Goal: Task Accomplishment & Management: Manage account settings

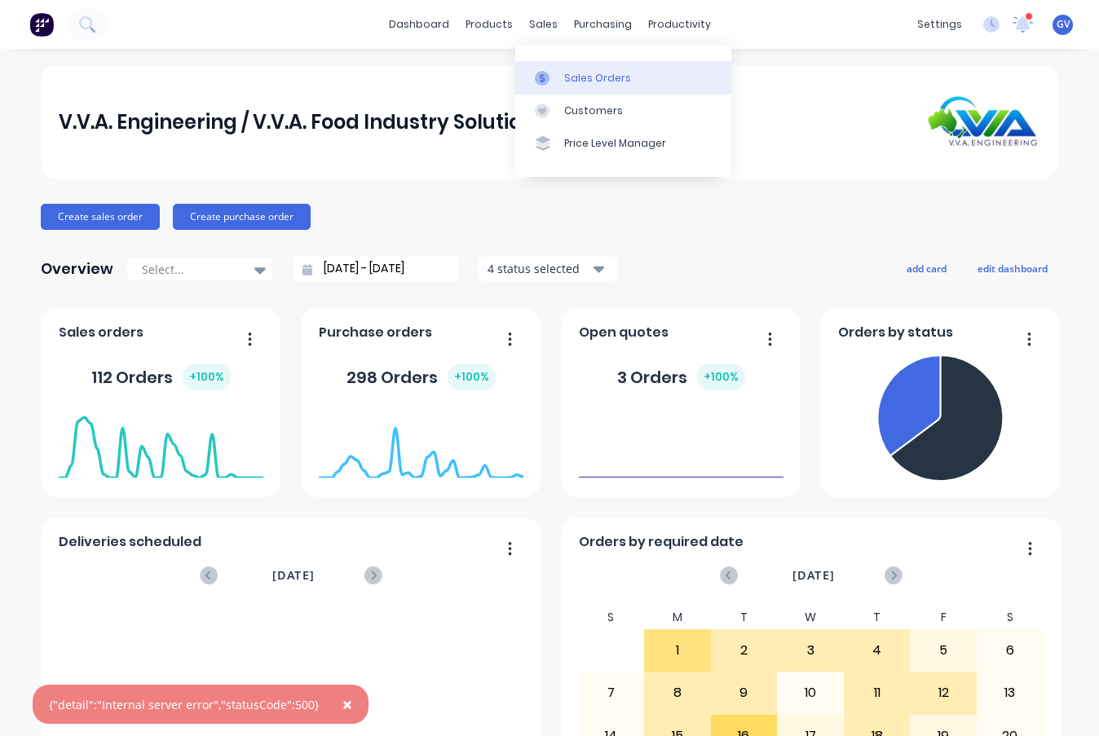
click at [574, 77] on div "Sales Orders" at bounding box center [597, 78] width 67 height 15
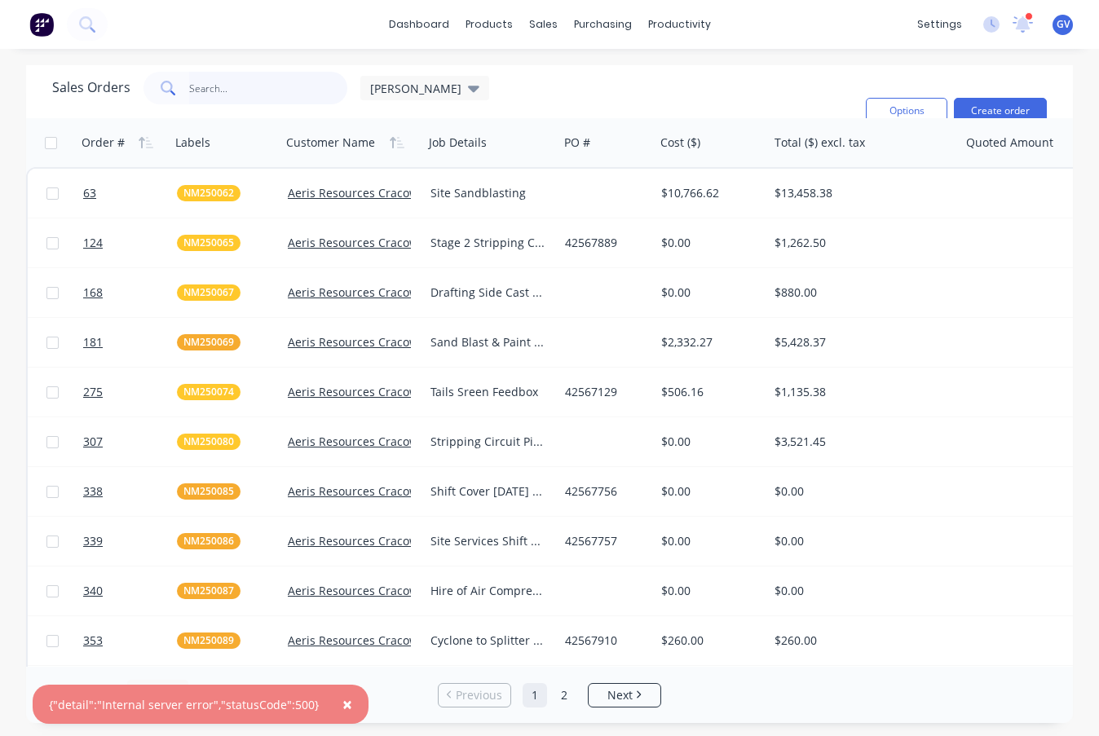
click at [214, 84] on input "text" at bounding box center [268, 88] width 159 height 33
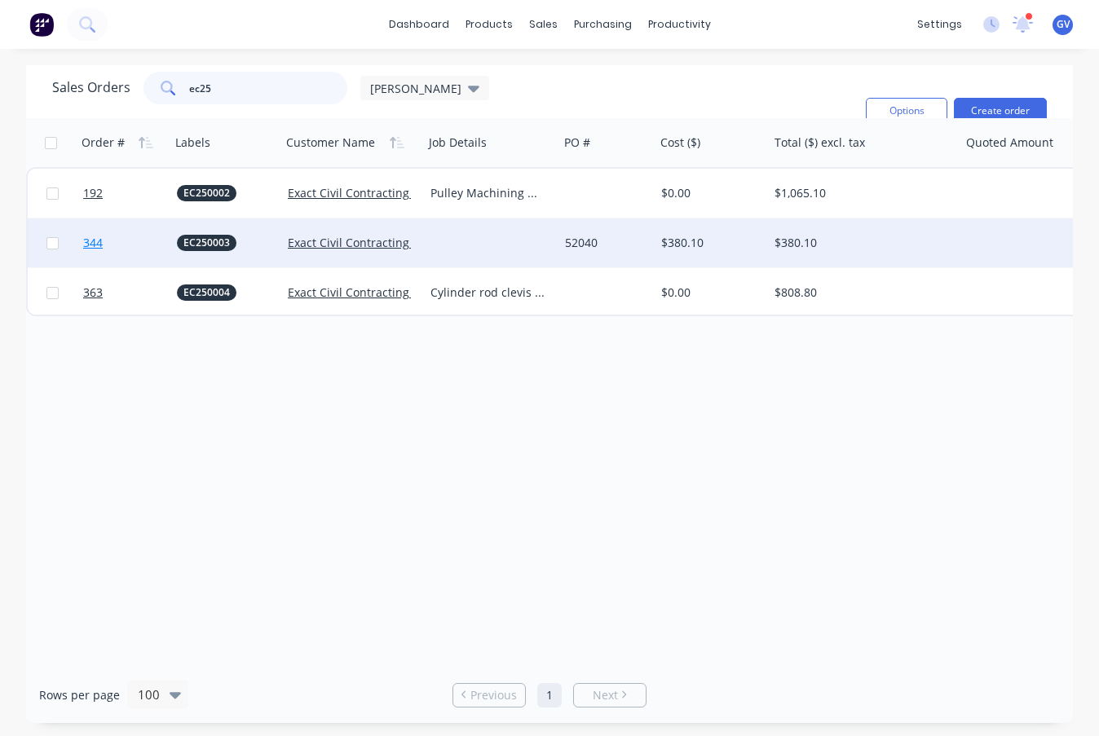
type input "ec25"
click at [152, 238] on link "344" at bounding box center [130, 242] width 94 height 49
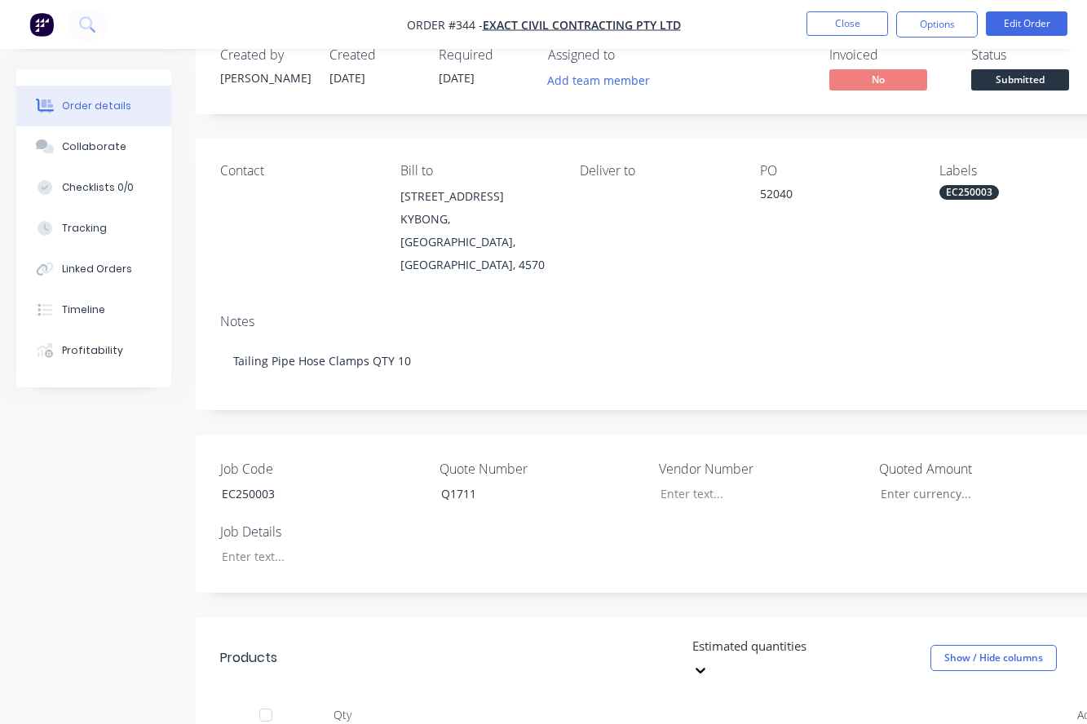
scroll to position [82, 0]
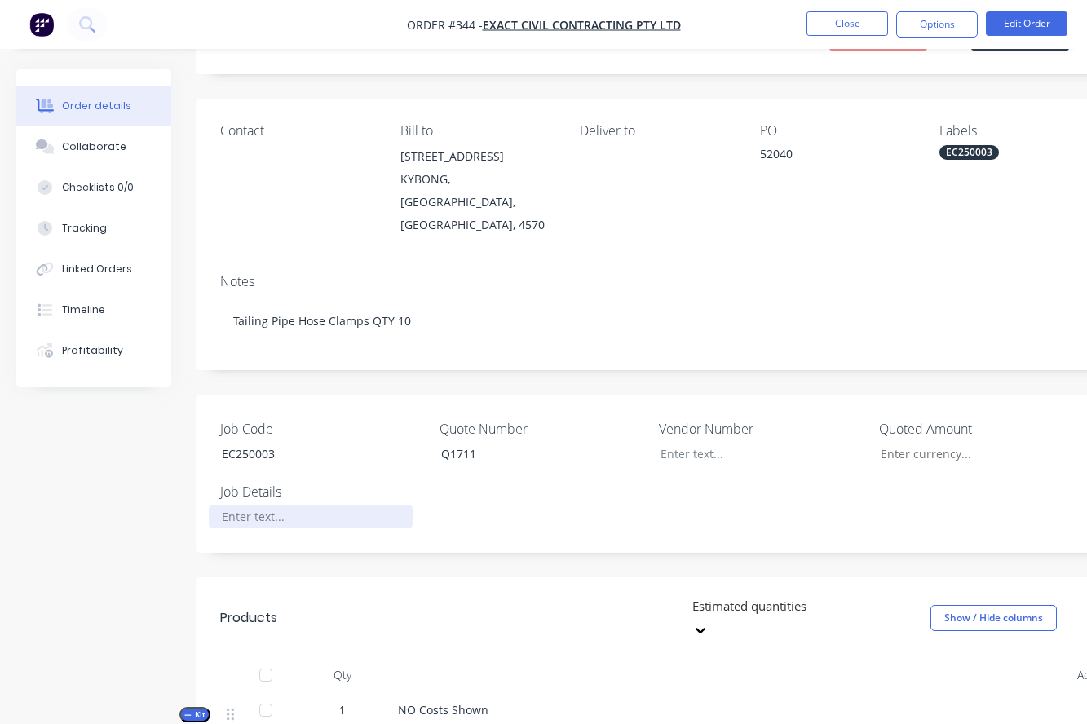
click at [254, 505] on div at bounding box center [311, 517] width 204 height 24
click at [1026, 17] on button "Edit Order" at bounding box center [1027, 23] width 82 height 24
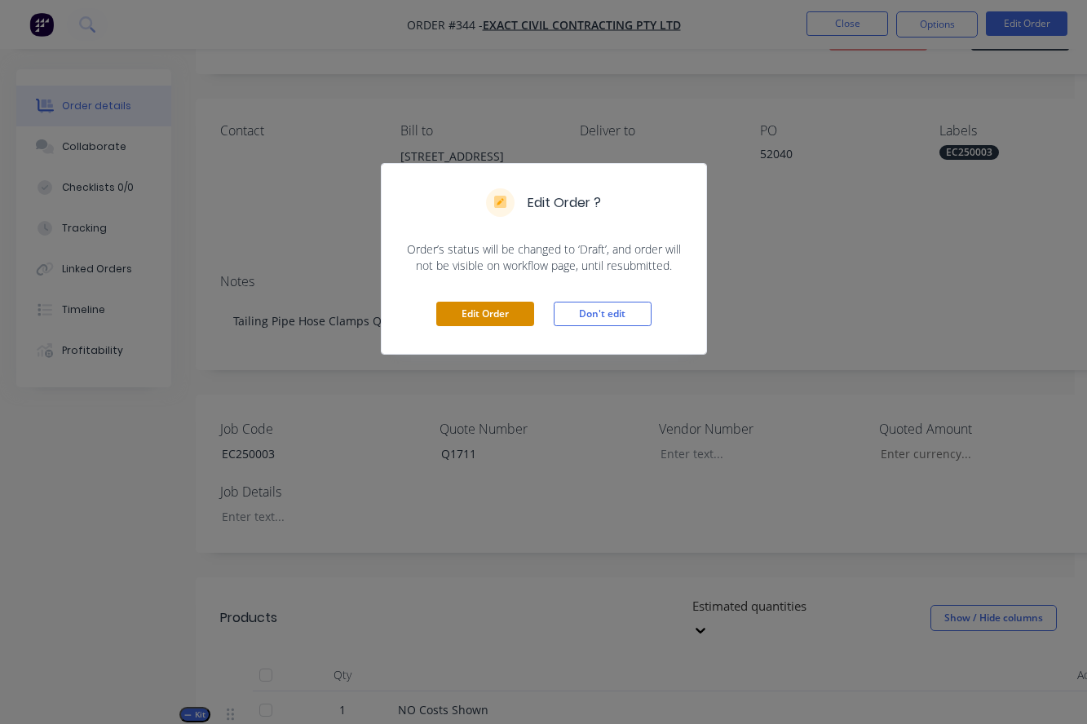
click at [492, 313] on button "Edit Order" at bounding box center [485, 314] width 98 height 24
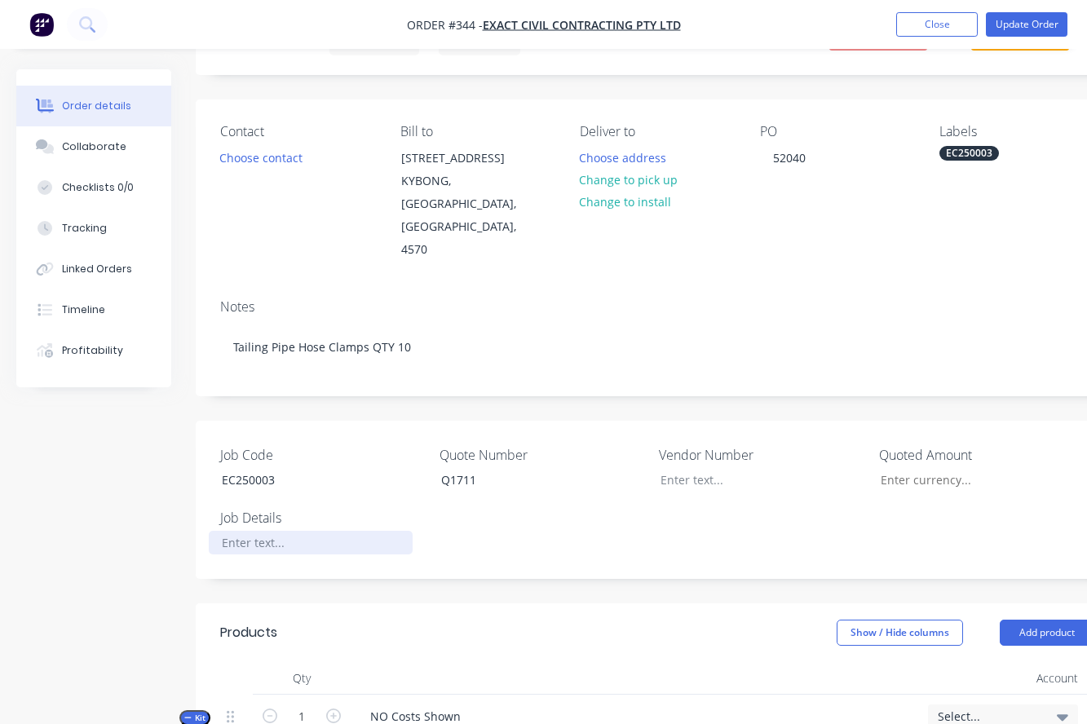
click at [249, 531] on div at bounding box center [311, 543] width 204 height 24
click at [1022, 24] on button "Update Order" at bounding box center [1027, 24] width 82 height 24
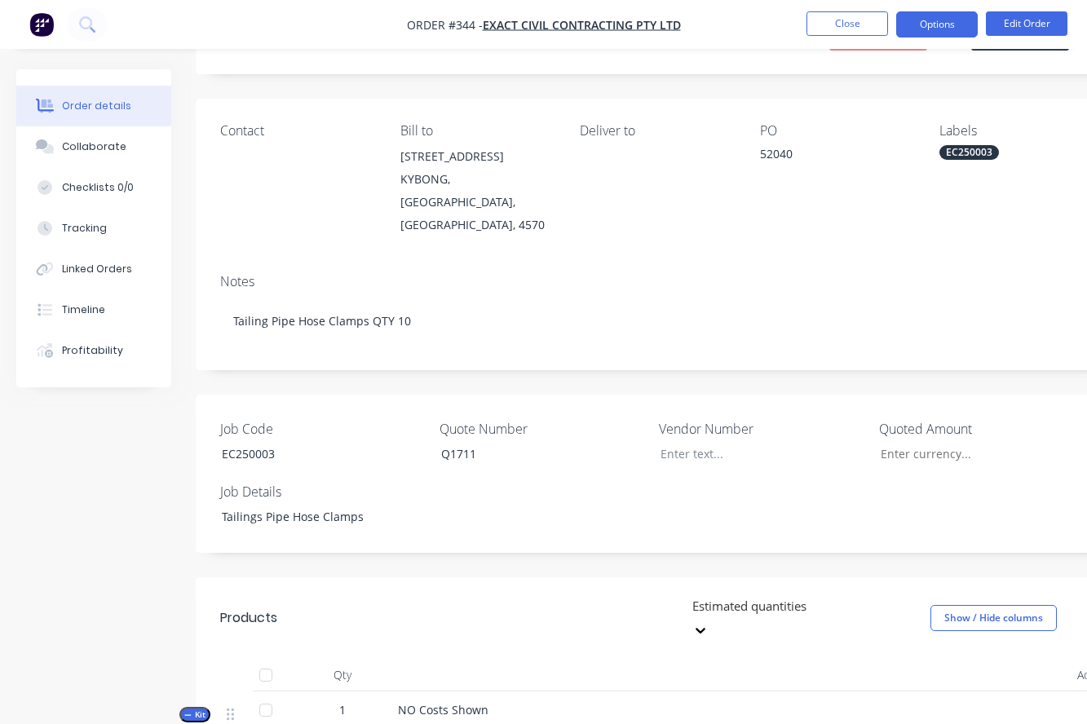
click at [928, 20] on button "Options" at bounding box center [937, 24] width 82 height 26
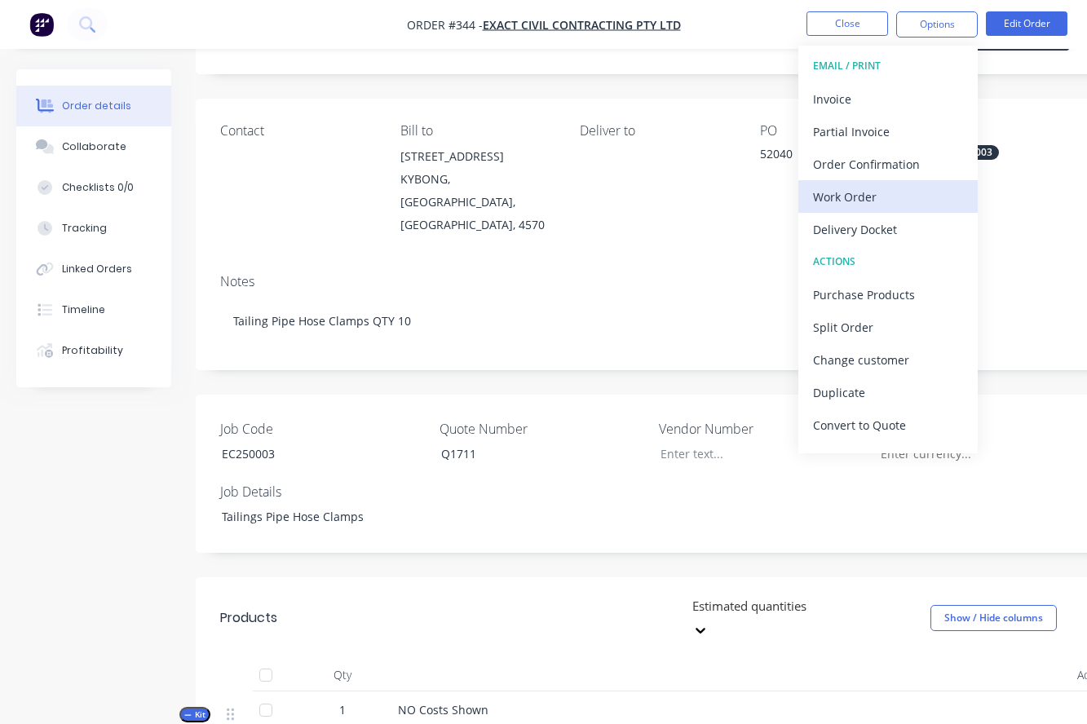
click at [844, 196] on div "Work Order" at bounding box center [888, 197] width 150 height 24
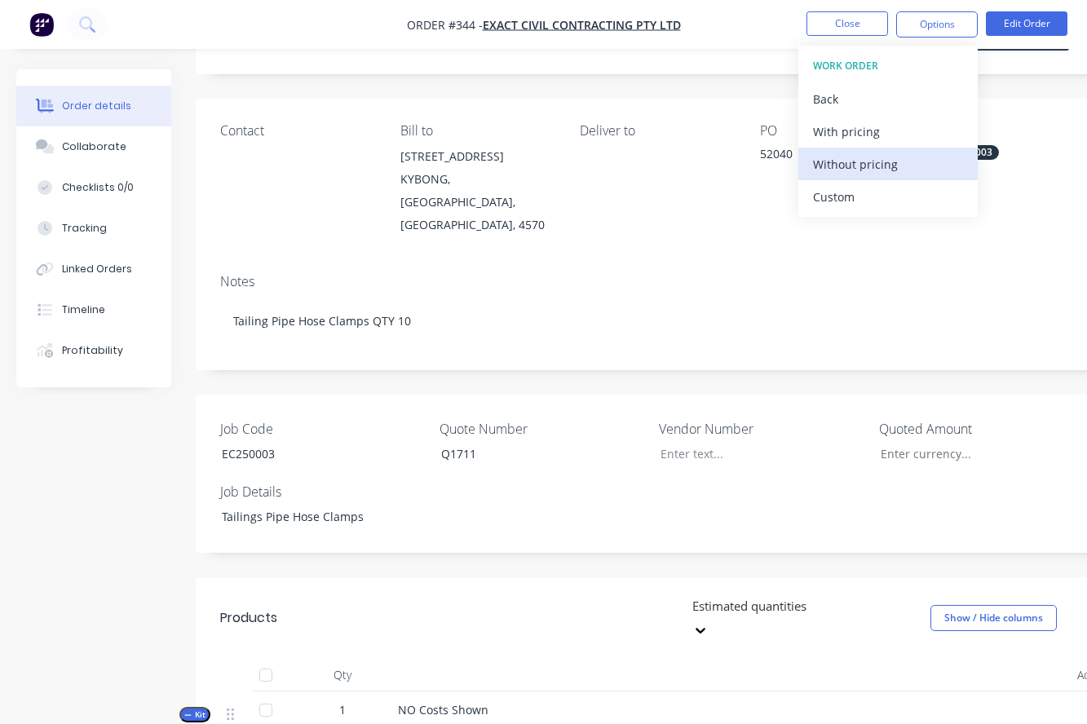
click at [849, 163] on div "Without pricing" at bounding box center [888, 164] width 150 height 24
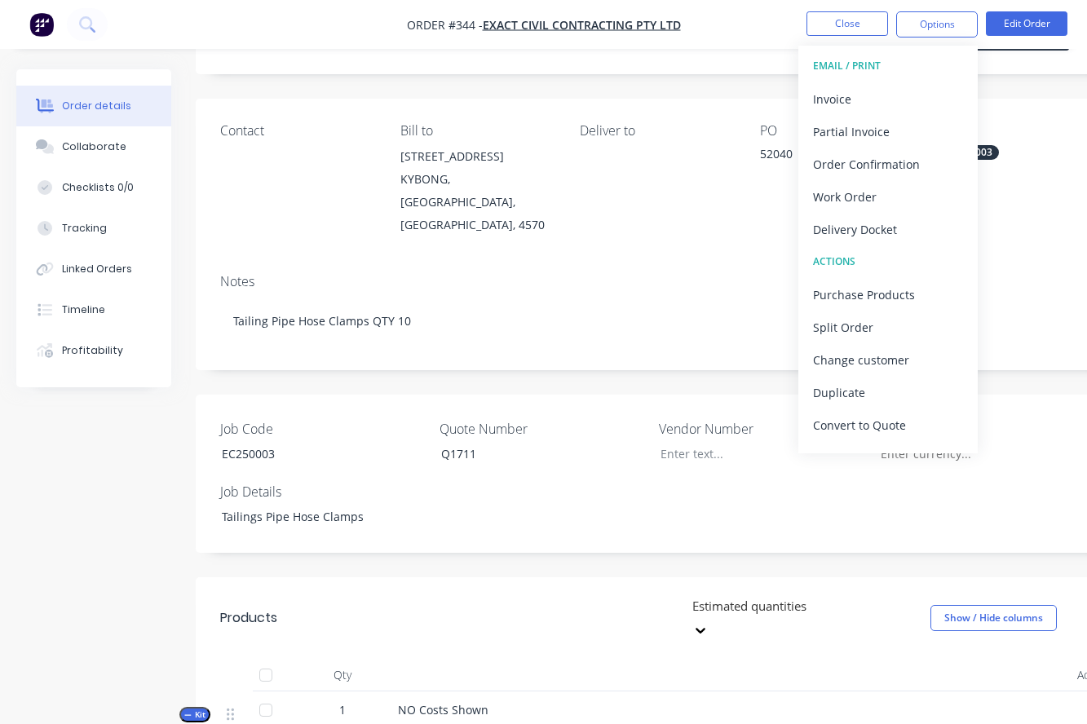
click at [697, 499] on div "Job Code EC250003 Quote Number Q1711 Vendor Number Quoted Amount Job Details Ta…" at bounding box center [657, 474] width 922 height 158
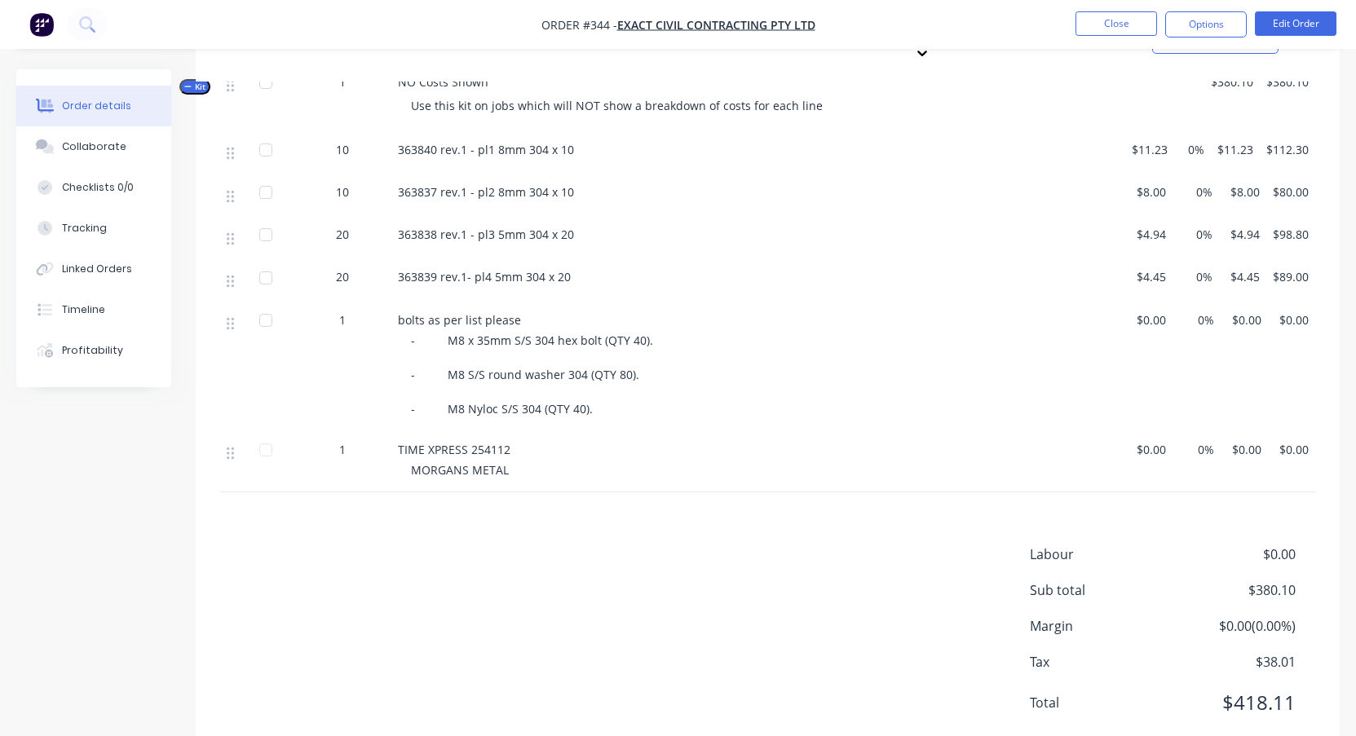
scroll to position [648, 0]
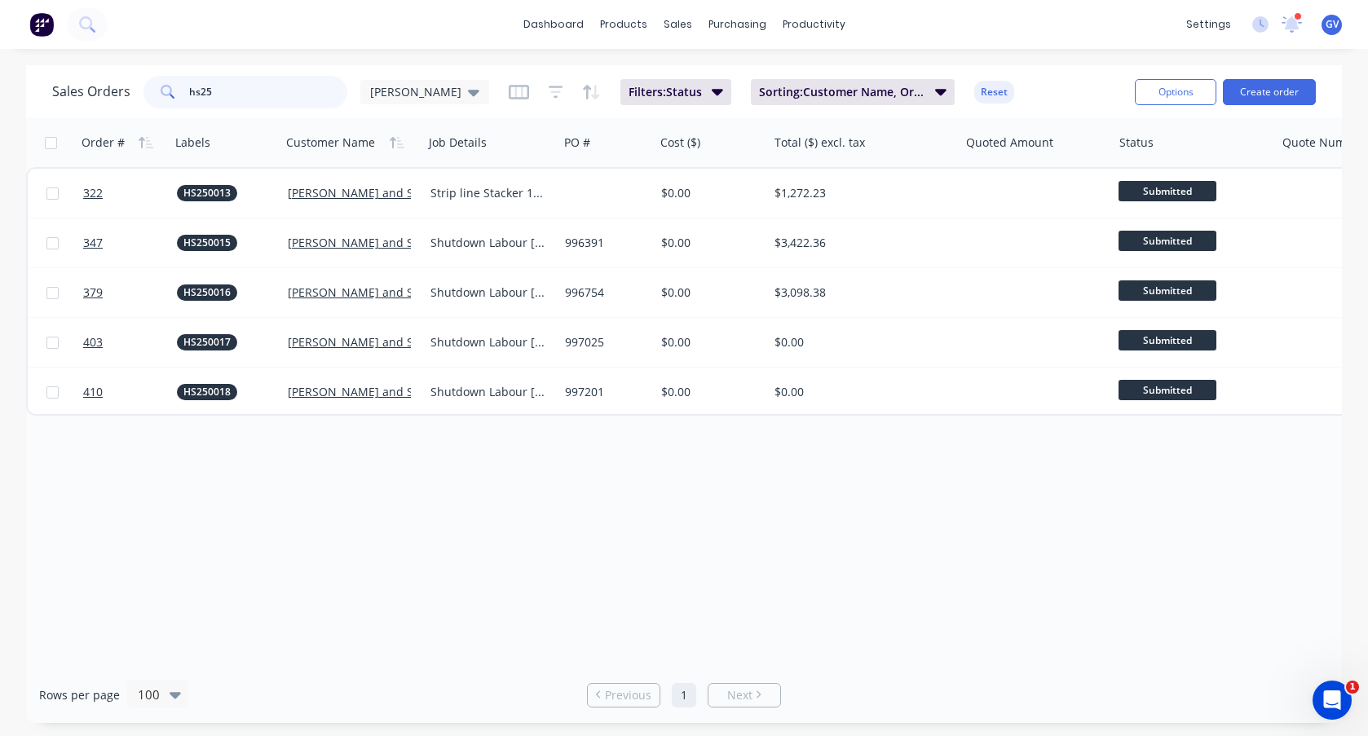
drag, startPoint x: 221, startPoint y: 93, endPoint x: 154, endPoint y: 107, distance: 68.3
click at [158, 102] on div "hs25" at bounding box center [245, 92] width 204 height 33
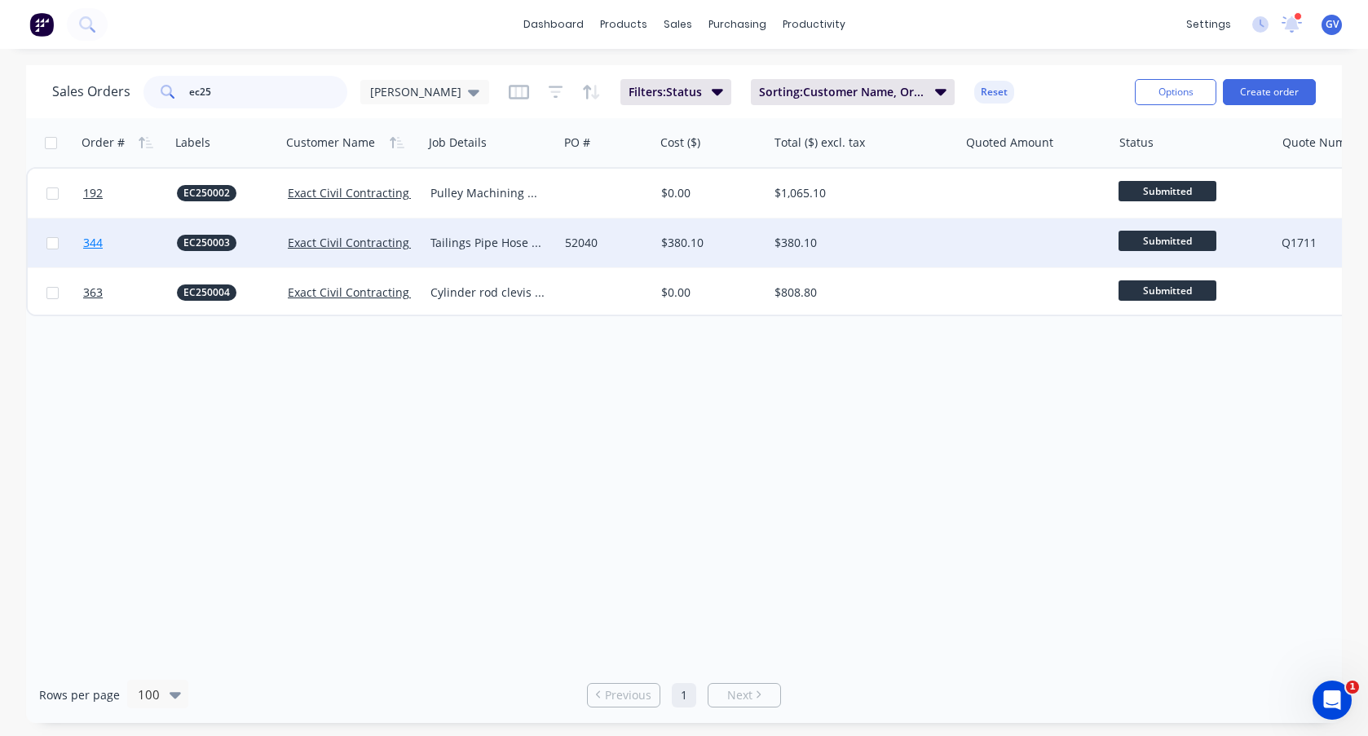
type input "ec25"
click at [143, 232] on link "344" at bounding box center [130, 242] width 94 height 49
